Goal: Task Accomplishment & Management: Use online tool/utility

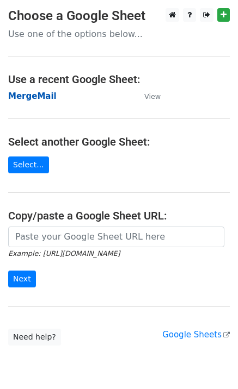
click at [27, 97] on strong "MergeMail" at bounding box center [32, 96] width 48 height 10
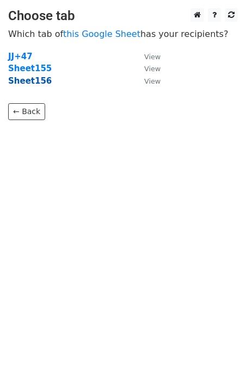
click at [35, 83] on strong "Sheet156" at bounding box center [29, 81] width 43 height 10
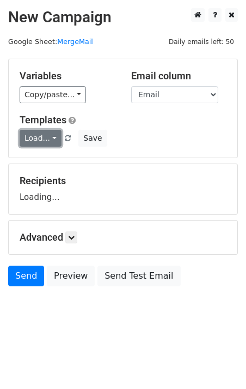
click at [28, 139] on link "Load..." at bounding box center [41, 138] width 42 height 17
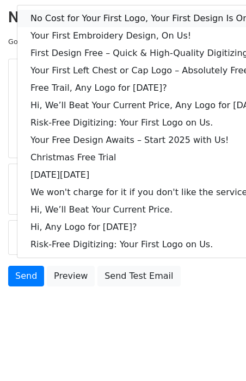
click at [78, 22] on link "No Cost for Your First Logo, Your First Design Is On Us!" at bounding box center [148, 18] width 263 height 17
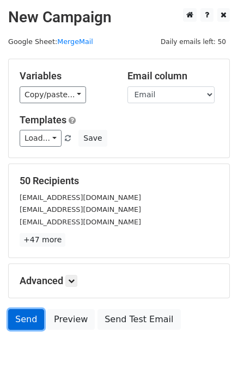
click at [29, 314] on link "Send" at bounding box center [26, 319] width 36 height 21
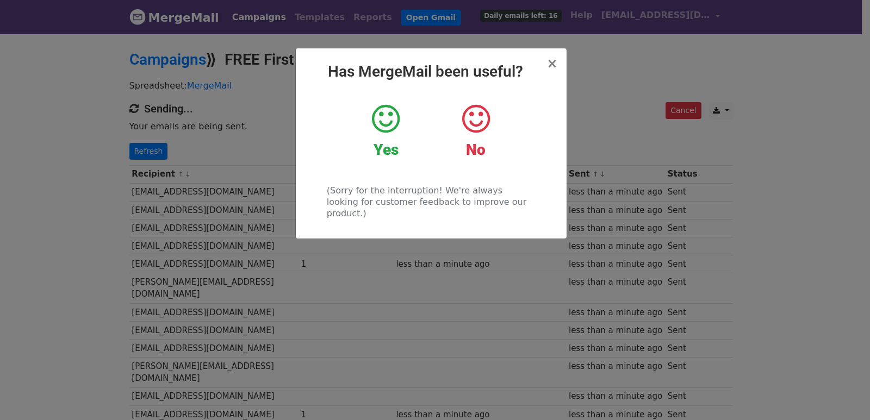
click at [167, 223] on div "× Has MergeMail been useful? Yes No (Sorry for the interruption! We're always l…" at bounding box center [435, 227] width 870 height 388
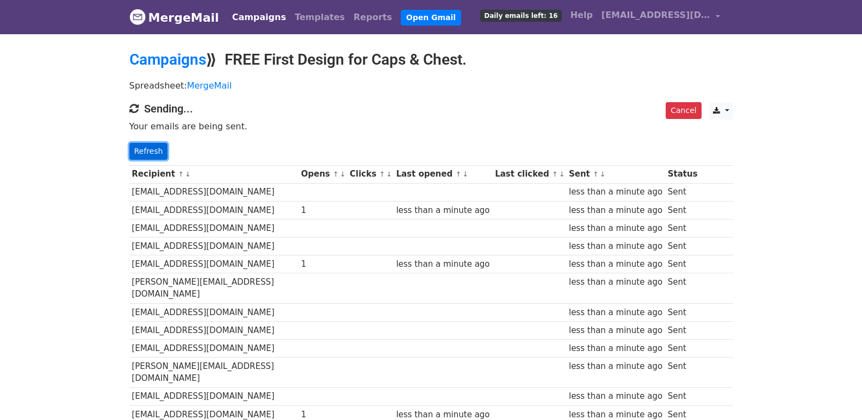
click at [157, 149] on link "Refresh" at bounding box center [148, 151] width 39 height 17
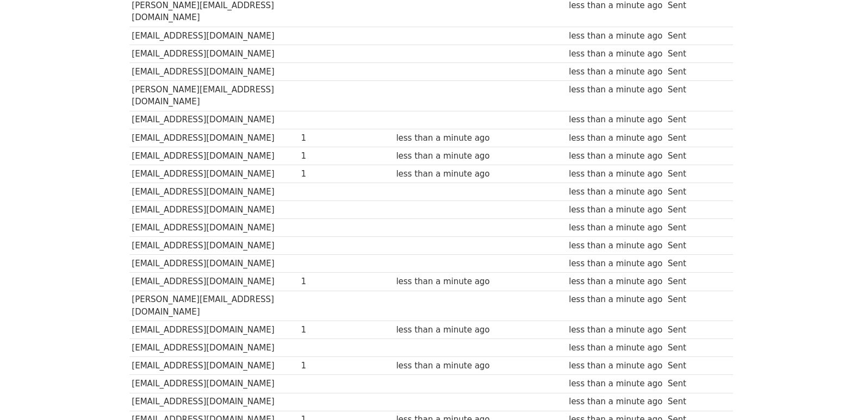
scroll to position [290, 0]
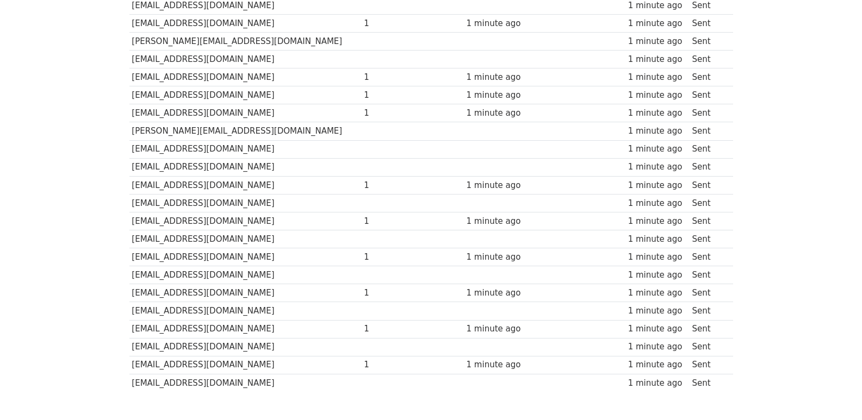
scroll to position [757, 0]
